Goal: Information Seeking & Learning: Find specific fact

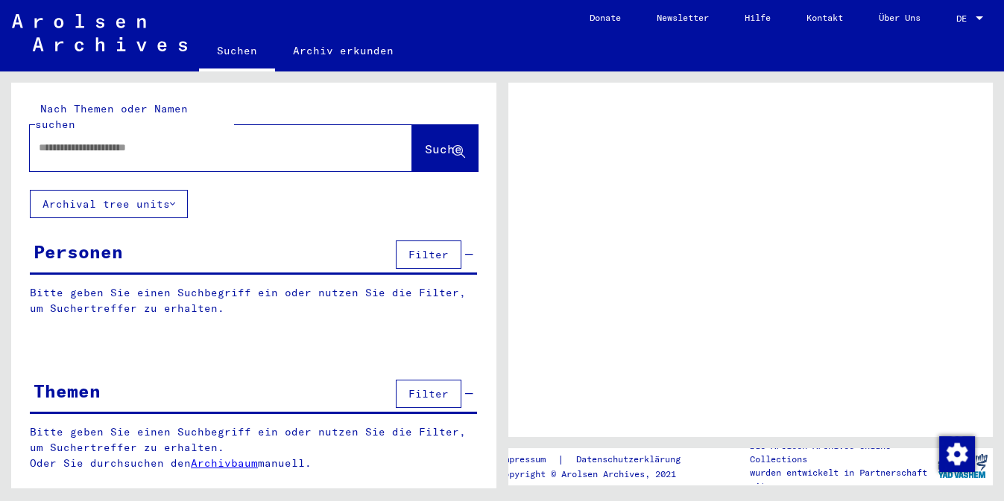
click at [166, 140] on input "text" at bounding box center [208, 148] width 338 height 16
type input "*****"
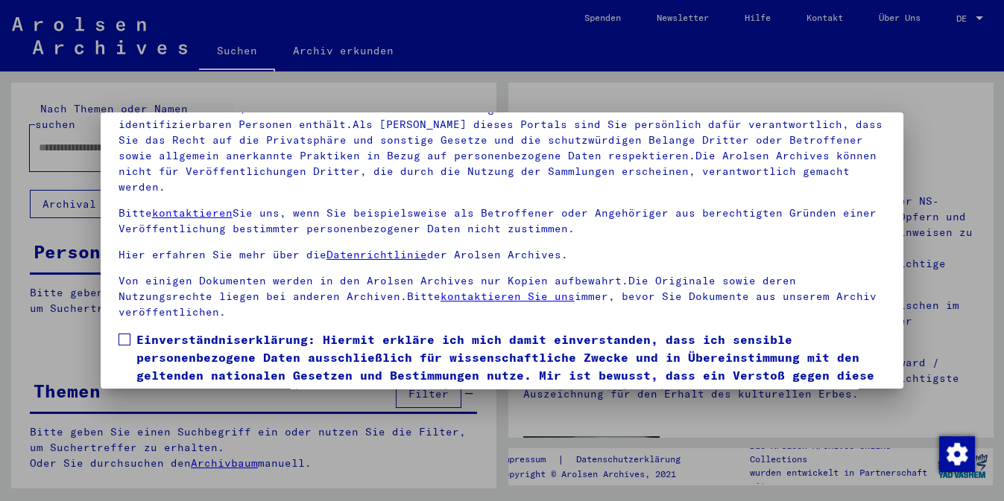
scroll to position [124, 0]
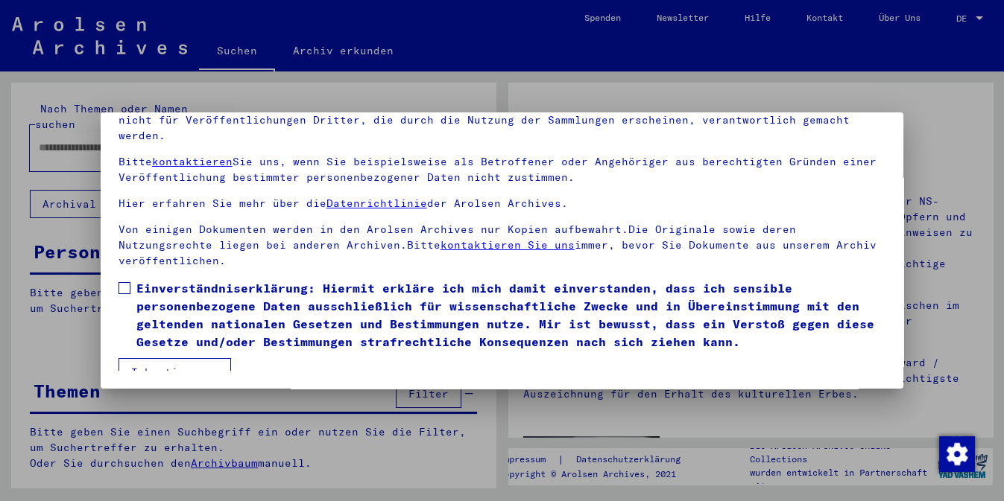
click at [186, 329] on span "Einverständniserklärung: Hiermit erkläre ich mich damit einverstanden, dass ich…" at bounding box center [511, 315] width 750 height 72
click at [171, 361] on button "Ich stimme zu" at bounding box center [174, 372] width 113 height 28
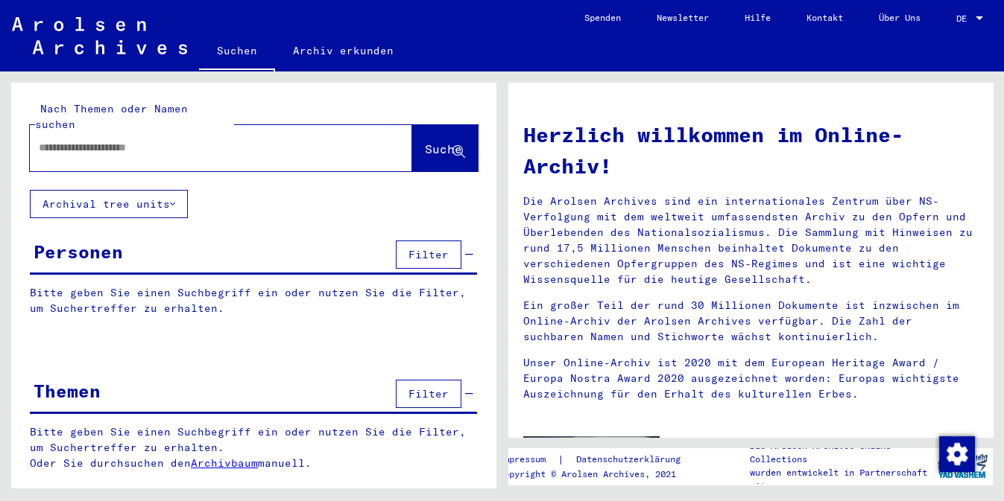
click at [189, 140] on input "text" at bounding box center [203, 148] width 329 height 16
type input "**********"
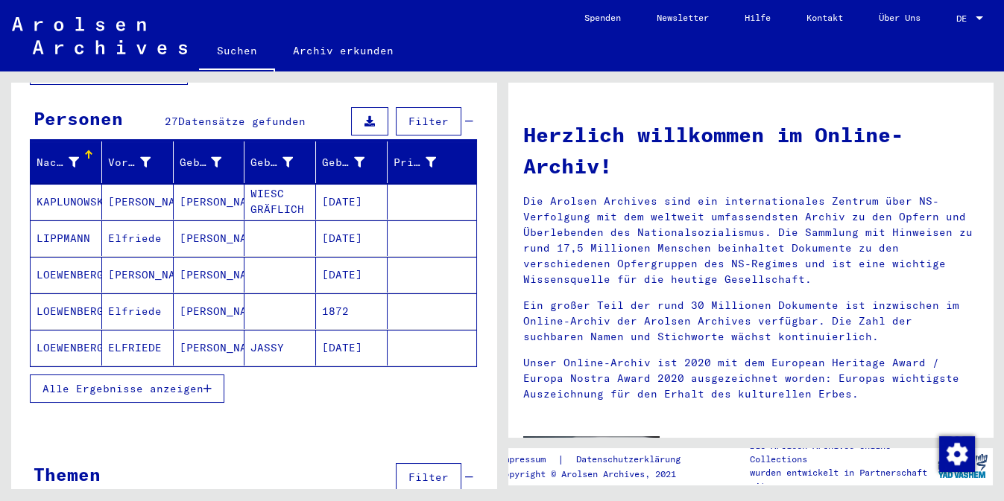
scroll to position [135, 0]
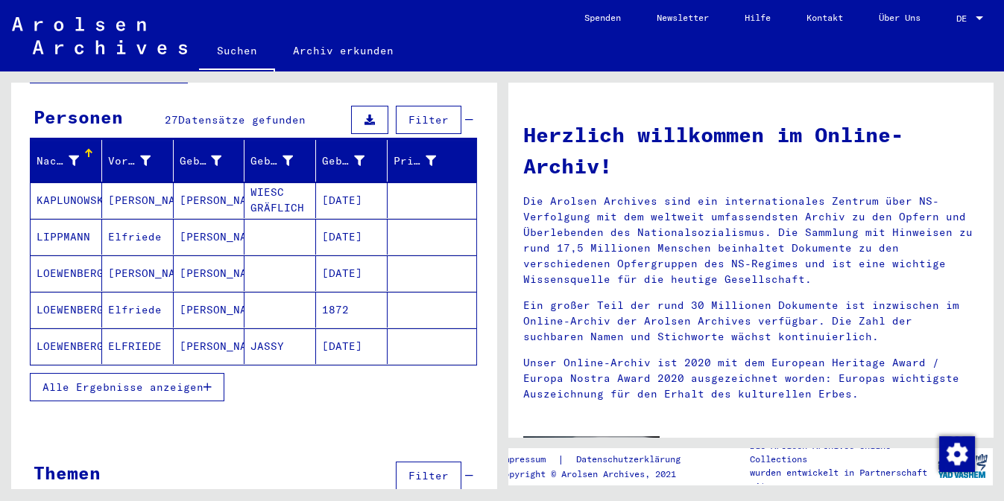
click at [201, 376] on button "Alle Ergebnisse anzeigen" at bounding box center [127, 387] width 194 height 28
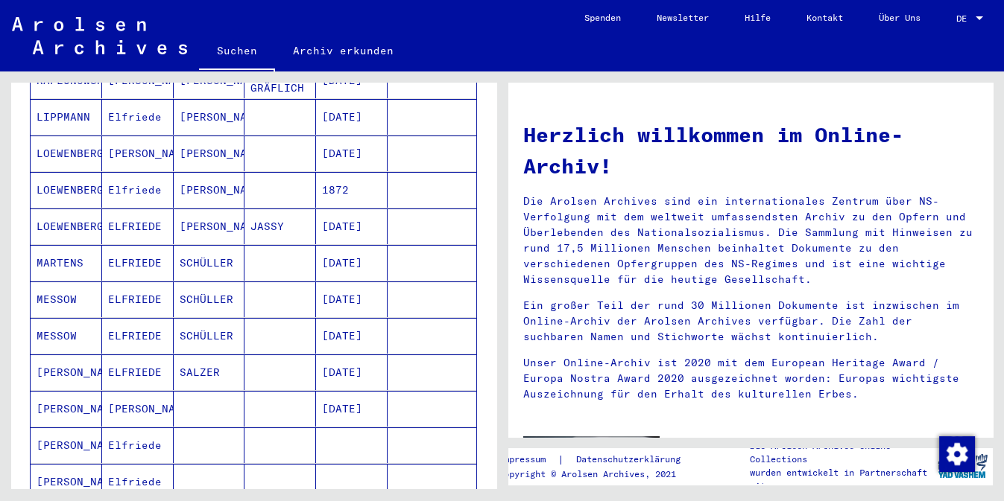
scroll to position [270, 0]
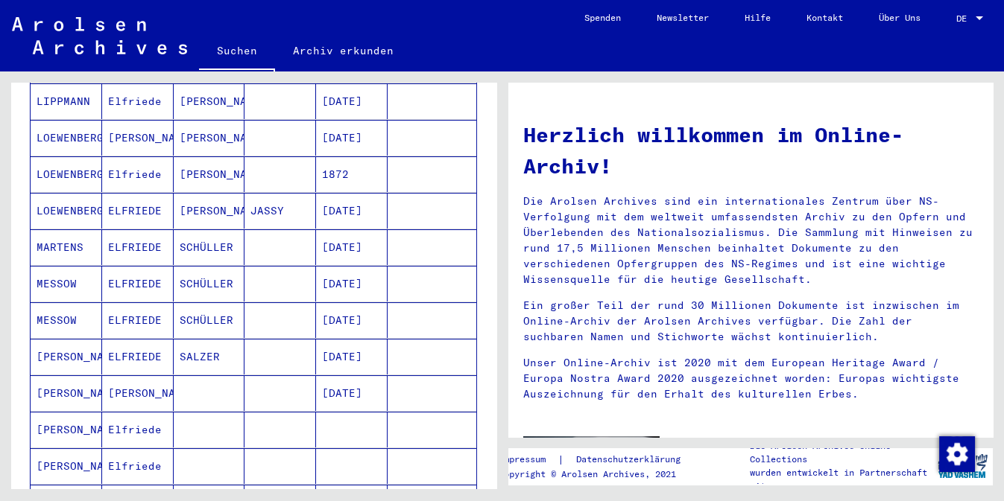
click at [259, 339] on mat-cell at bounding box center [280, 357] width 72 height 36
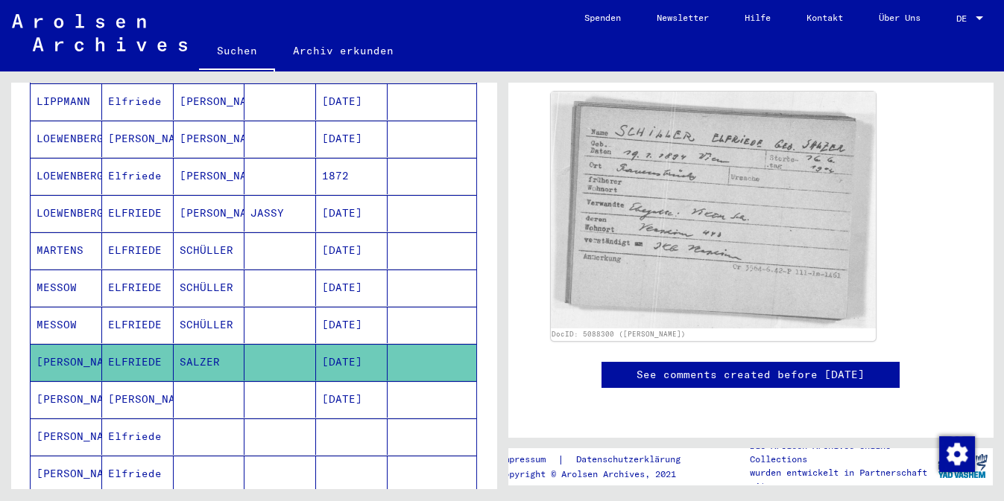
scroll to position [691, 0]
click at [232, 423] on mat-cell at bounding box center [210, 437] width 72 height 37
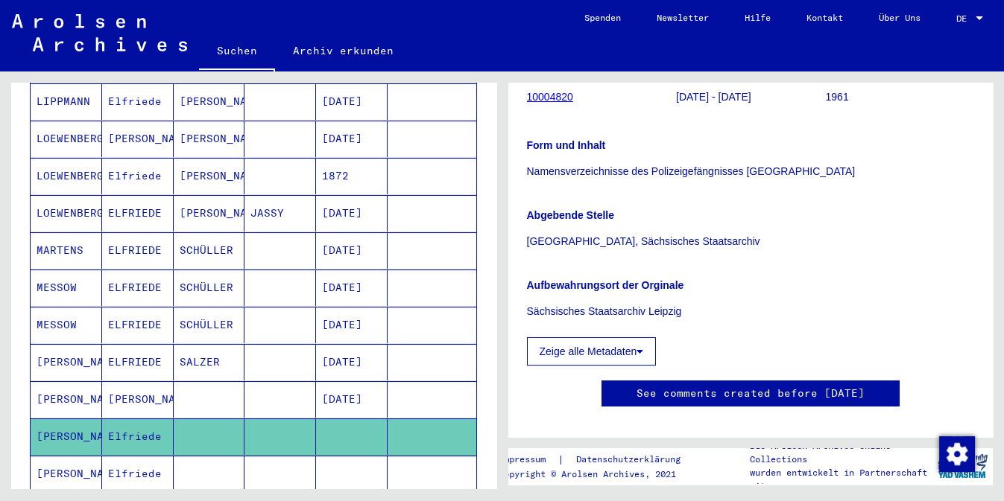
scroll to position [203, 0]
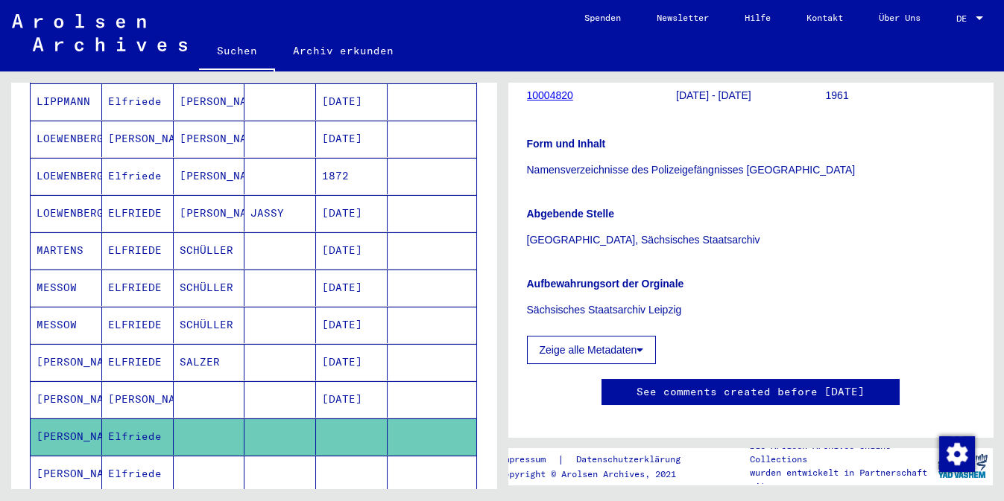
click at [119, 456] on mat-cell "Elfriede" at bounding box center [138, 474] width 72 height 37
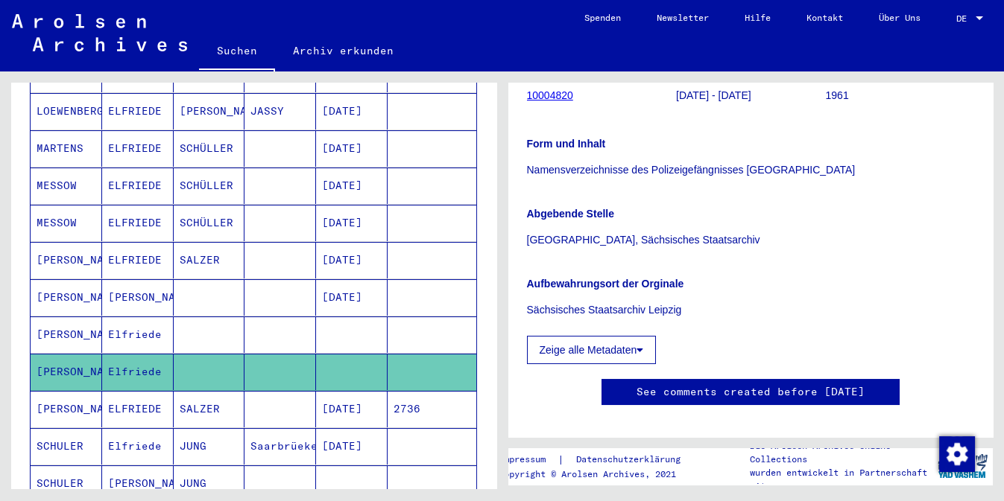
scroll to position [407, 0]
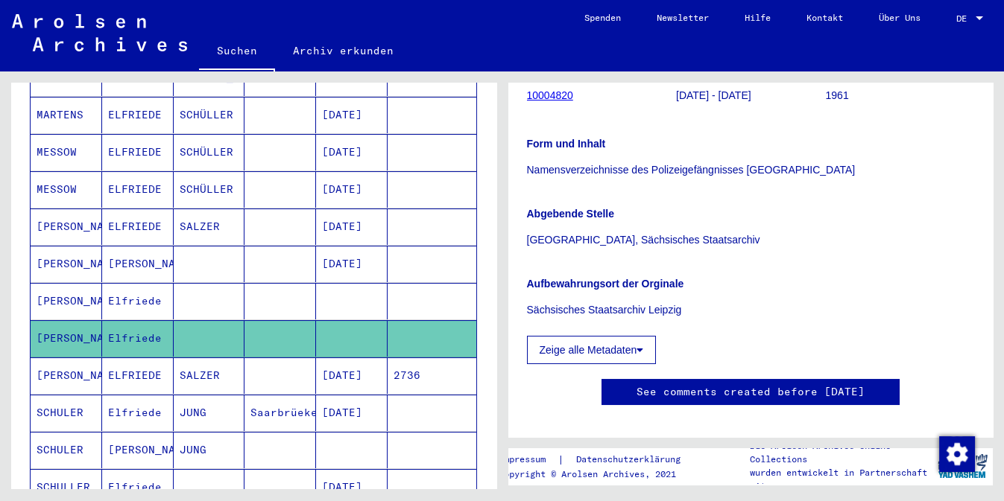
click at [167, 361] on mat-cell "ELFRIEDE" at bounding box center [138, 376] width 72 height 37
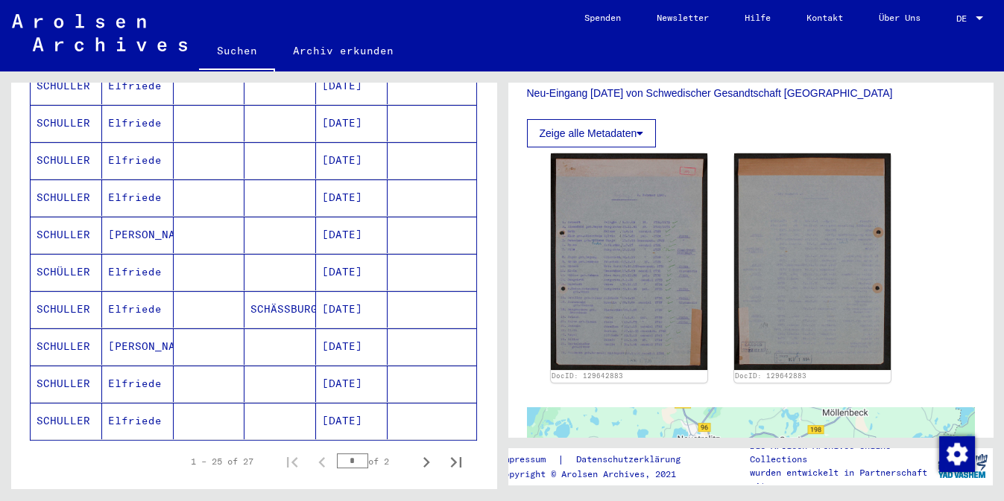
scroll to position [813, 0]
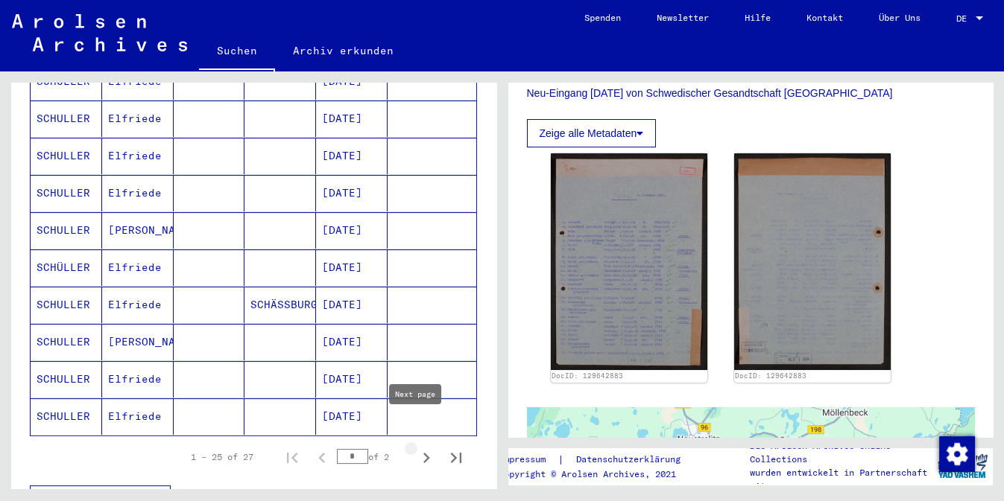
click at [416, 448] on icon "Next page" at bounding box center [426, 458] width 21 height 21
type input "*"
